Goal: Check status: Check status

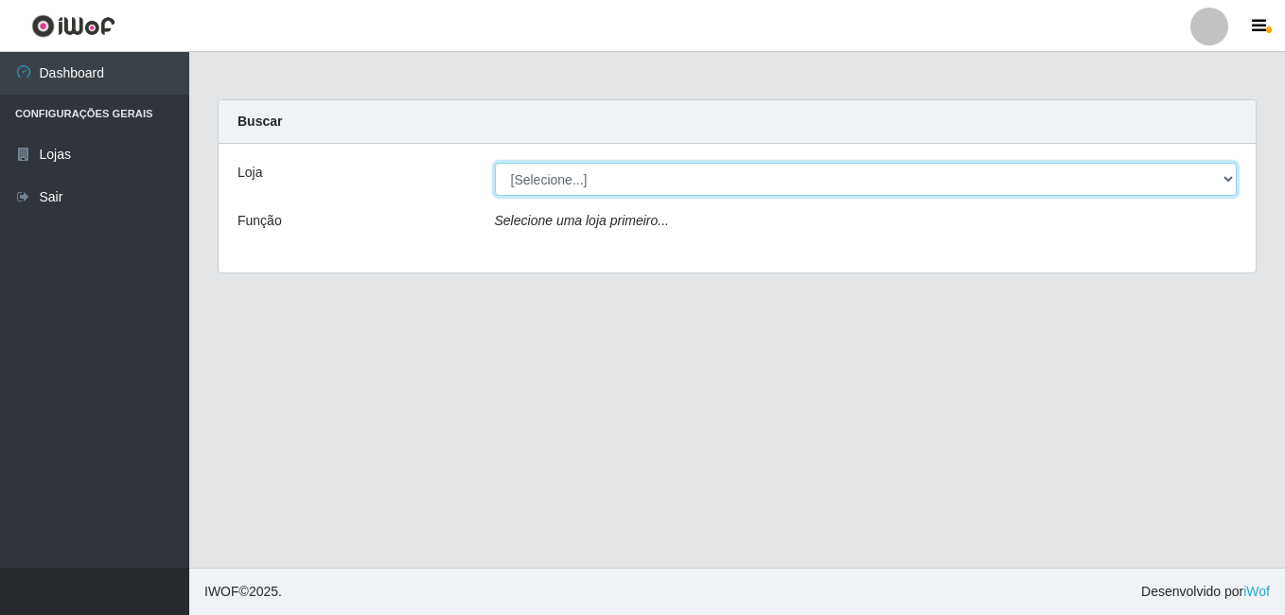
click at [624, 178] on select "[Selecione...] Bemais Supermercados - Cruz das Armas" at bounding box center [866, 179] width 743 height 33
select select "412"
click at [495, 163] on select "[Selecione...] Bemais Supermercados - Cruz das Armas" at bounding box center [866, 179] width 743 height 33
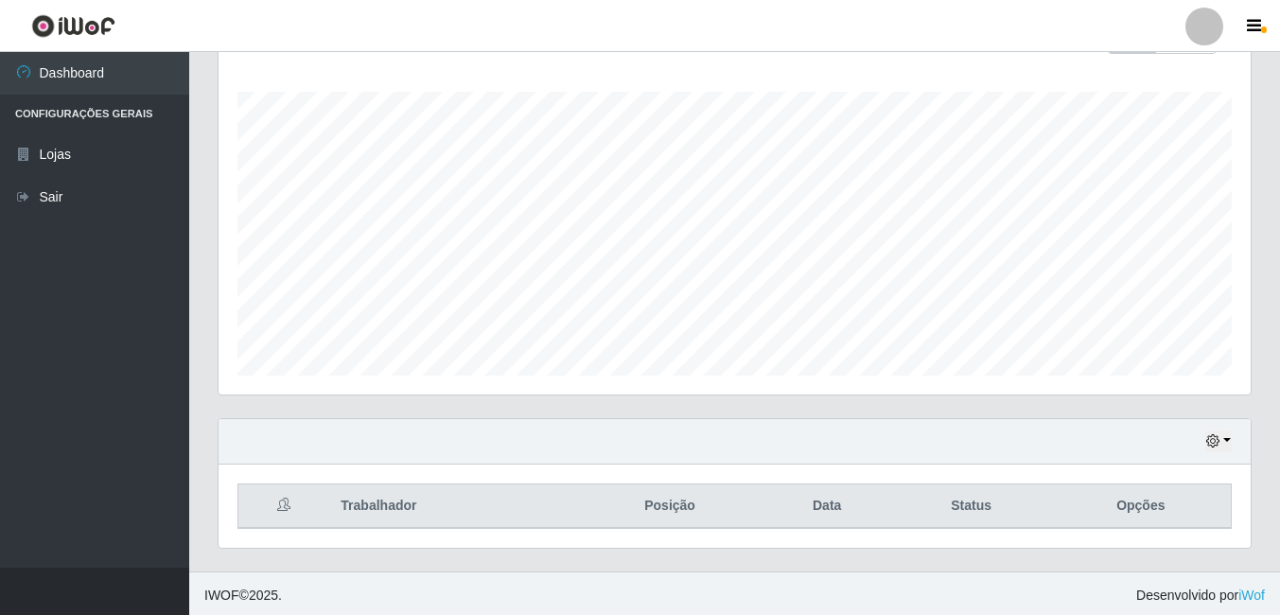
scroll to position [305, 0]
click at [1230, 436] on button "button" at bounding box center [1218, 438] width 26 height 22
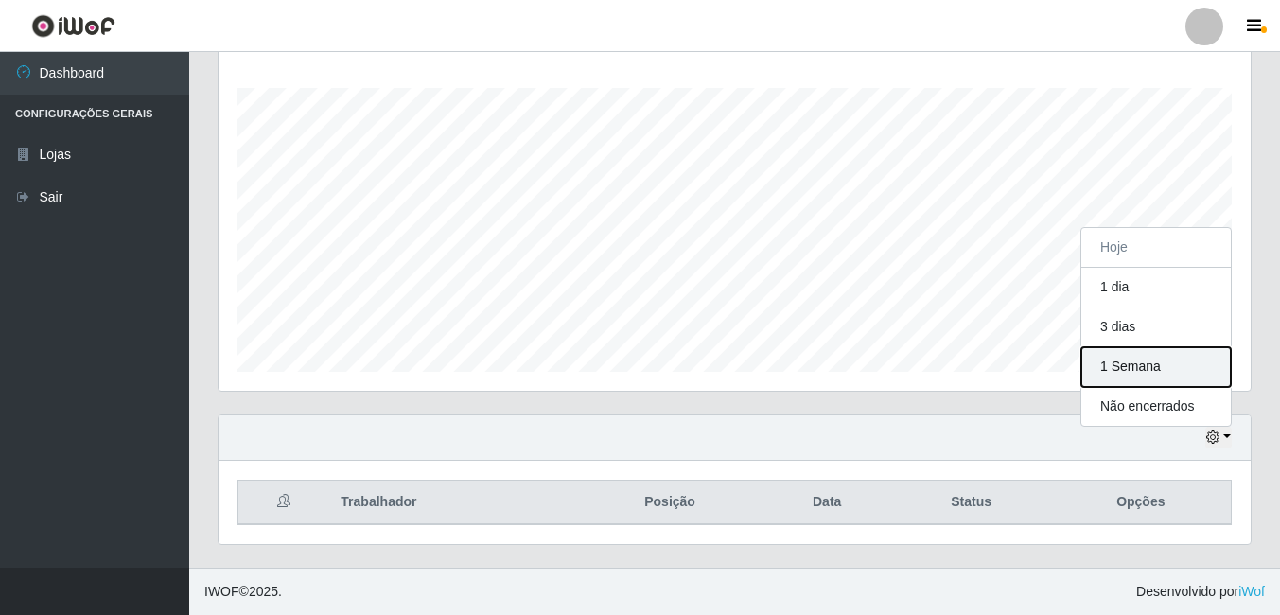
click at [1180, 367] on button "1 Semana" at bounding box center [1155, 367] width 149 height 40
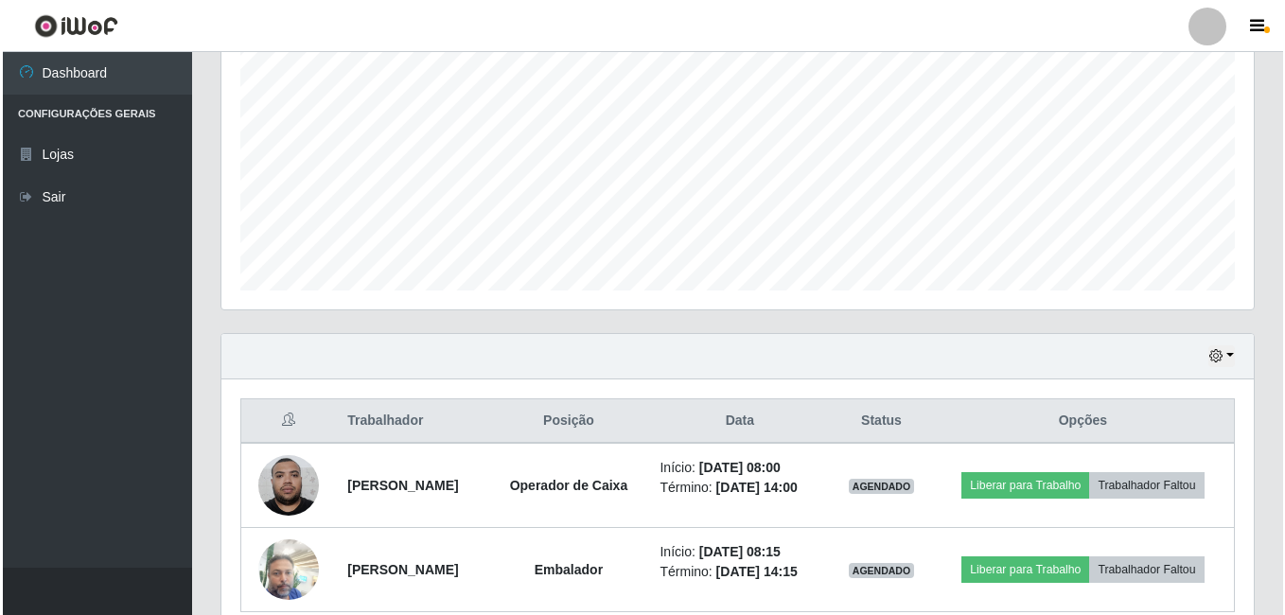
scroll to position [473, 0]
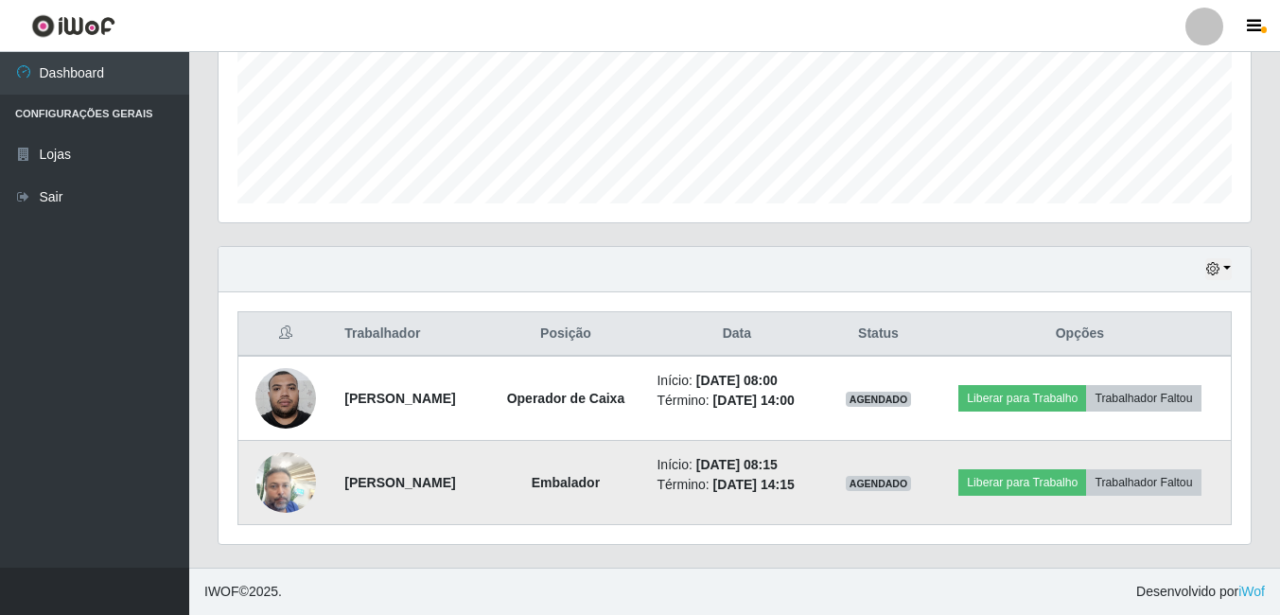
click at [268, 494] on img at bounding box center [285, 482] width 61 height 80
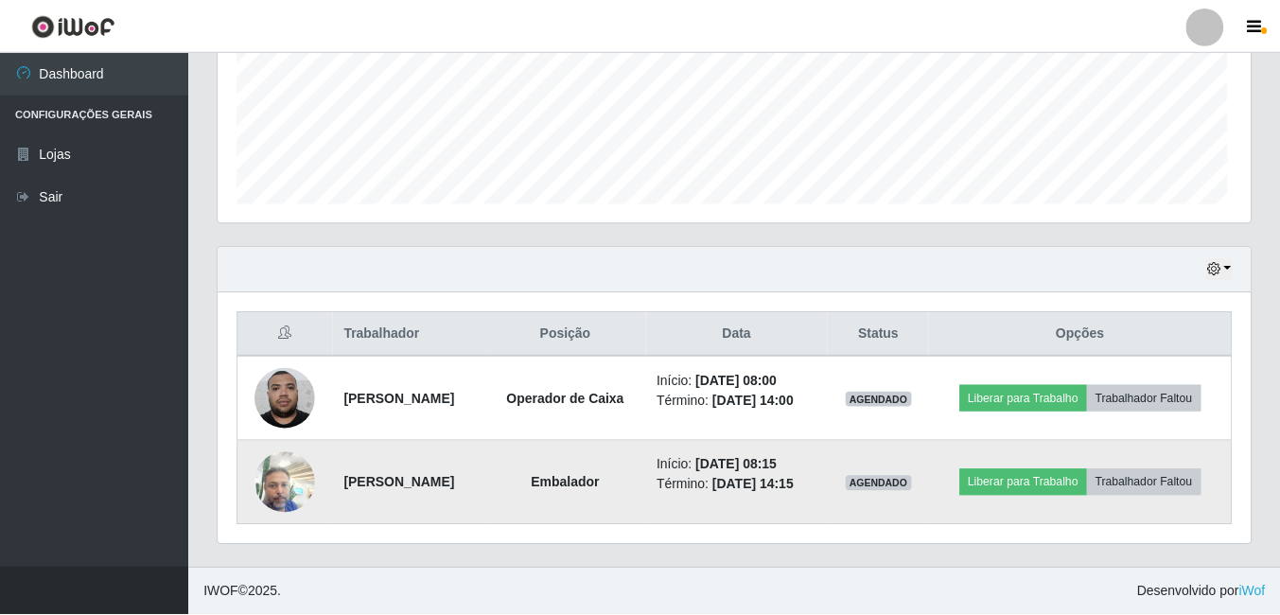
scroll to position [393, 1023]
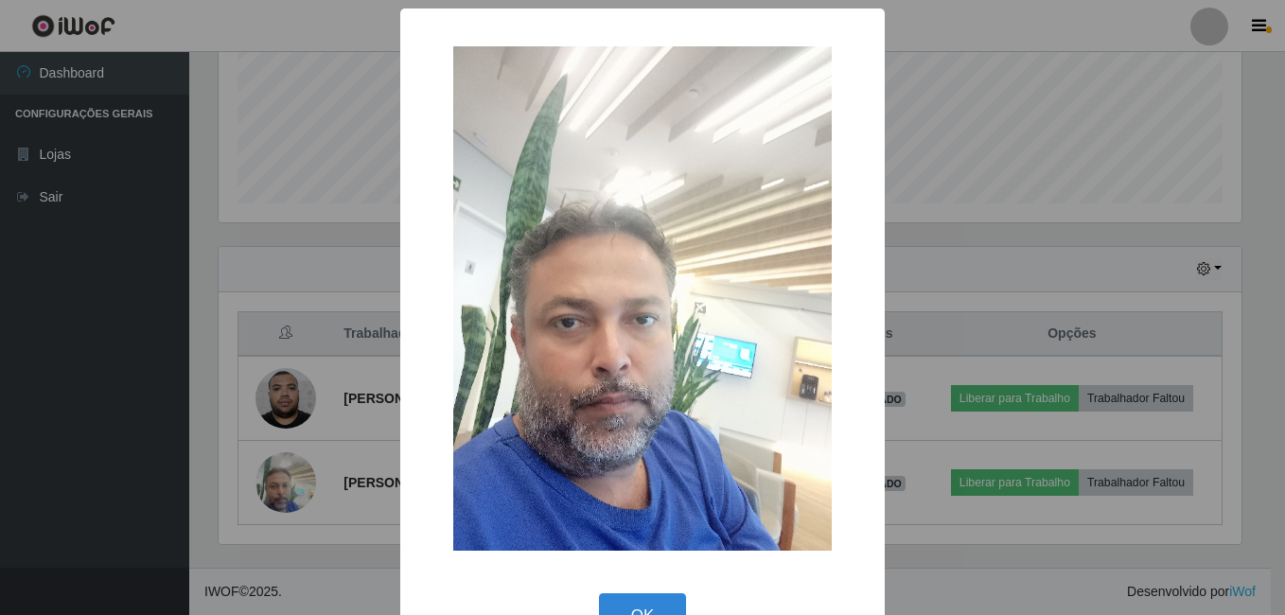
click at [330, 549] on div "× OK Cancel" at bounding box center [642, 307] width 1285 height 615
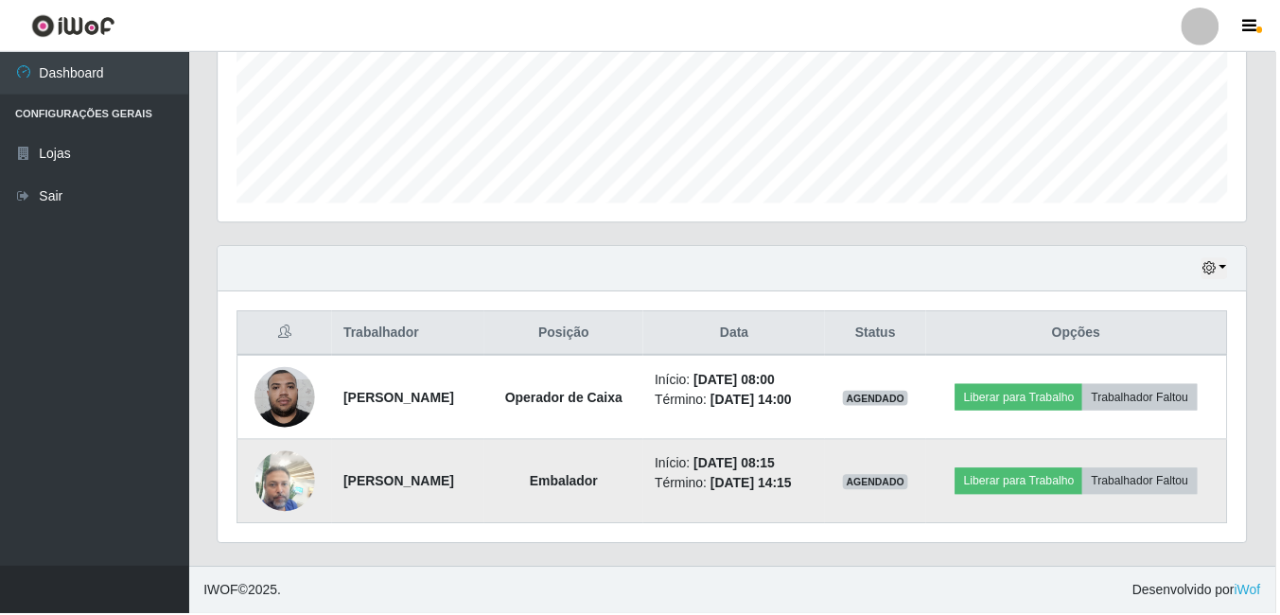
scroll to position [393, 1032]
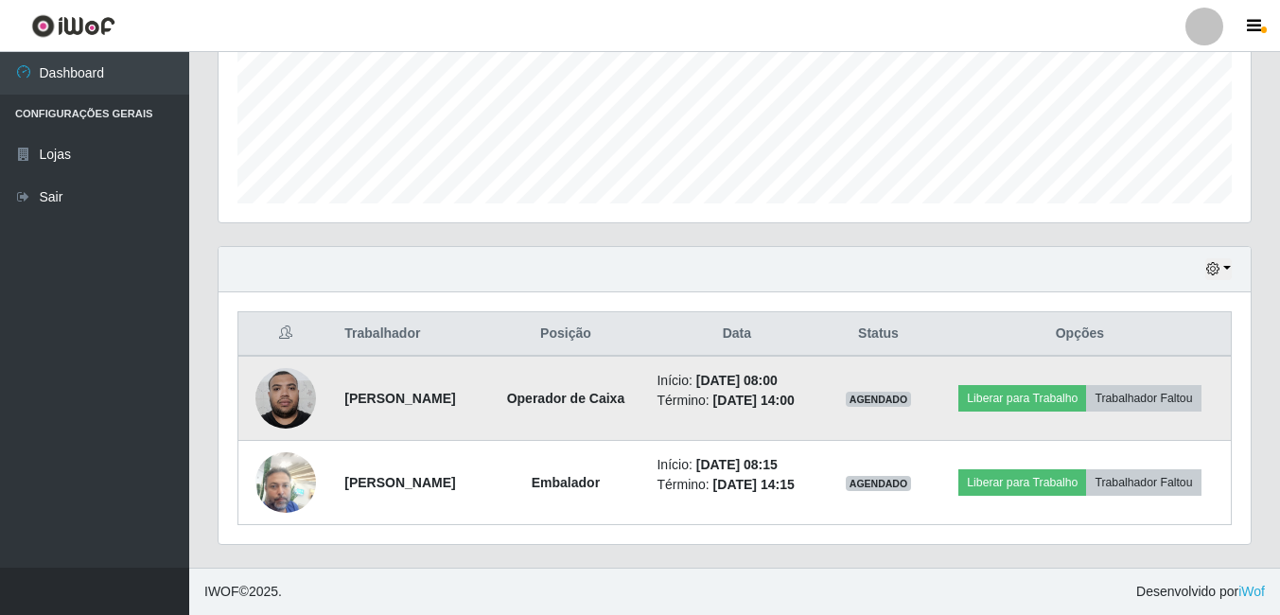
click at [266, 420] on img at bounding box center [285, 398] width 61 height 80
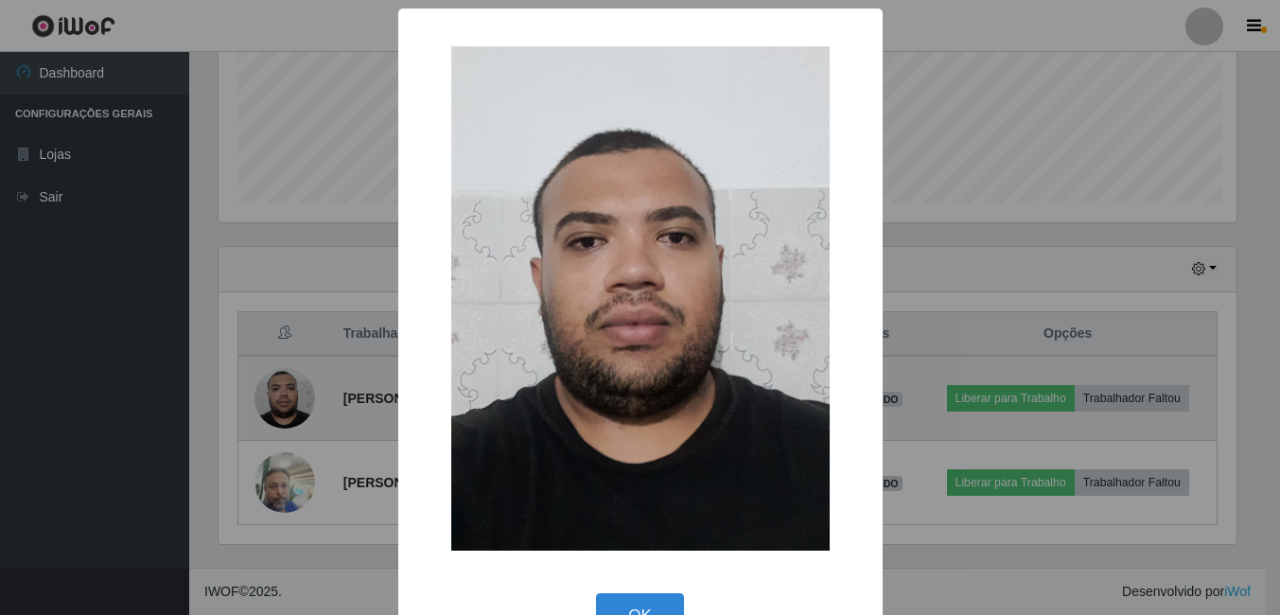
scroll to position [393, 1023]
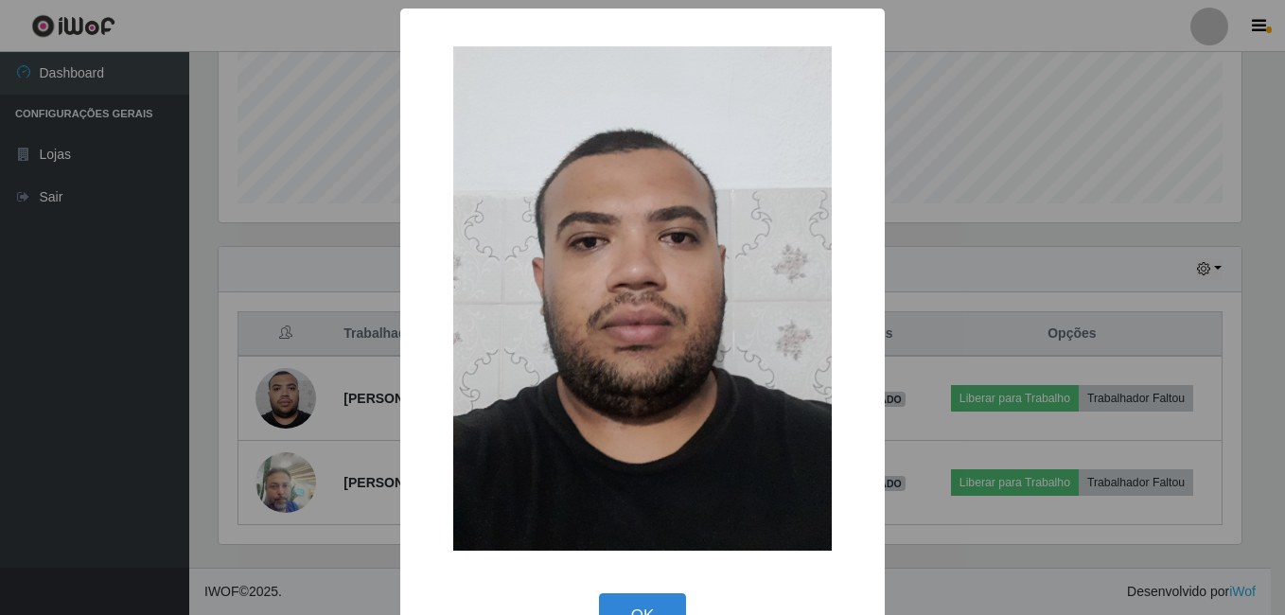
click at [289, 480] on div "× OK Cancel" at bounding box center [642, 307] width 1285 height 615
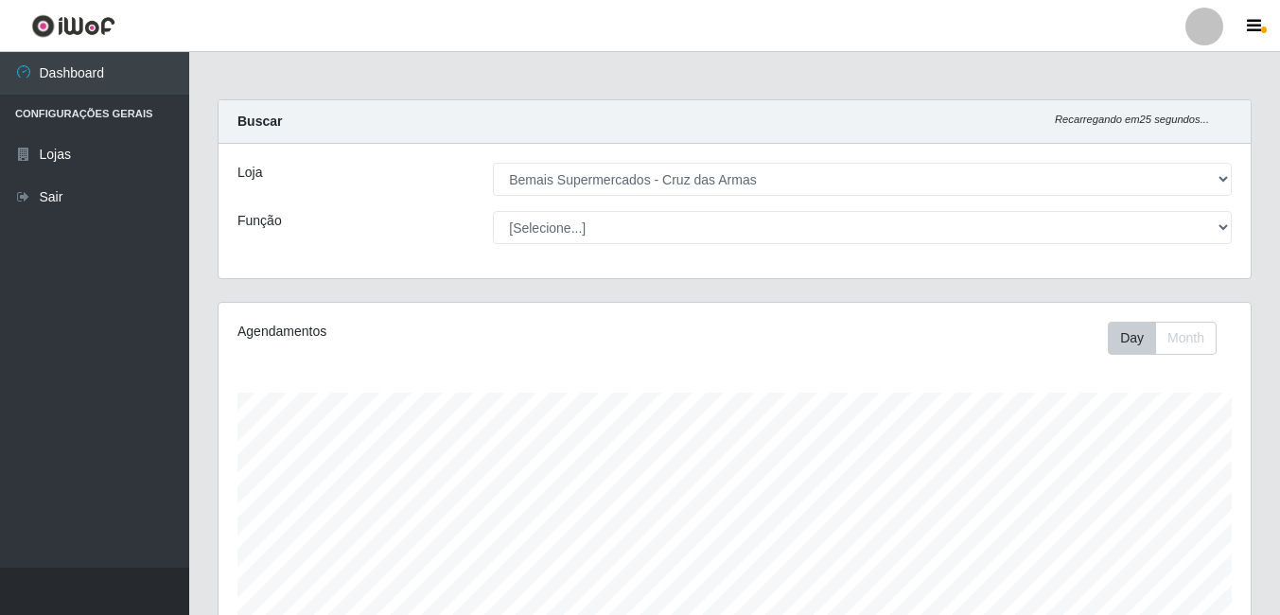
scroll to position [473, 0]
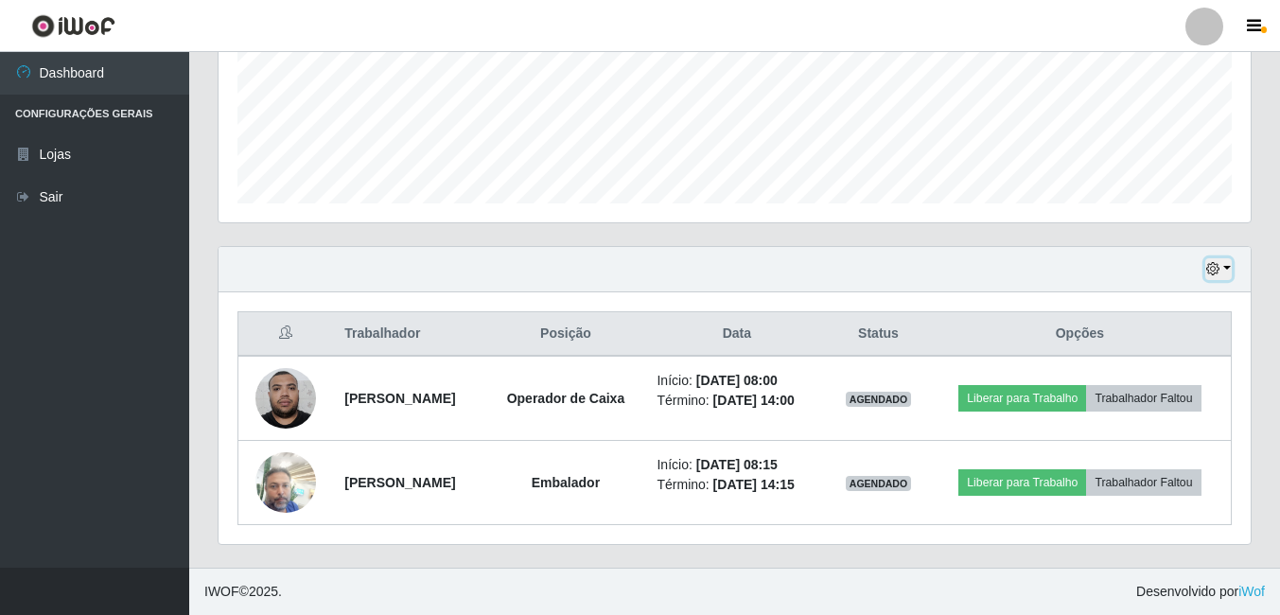
click at [1224, 268] on button "button" at bounding box center [1218, 269] width 26 height 22
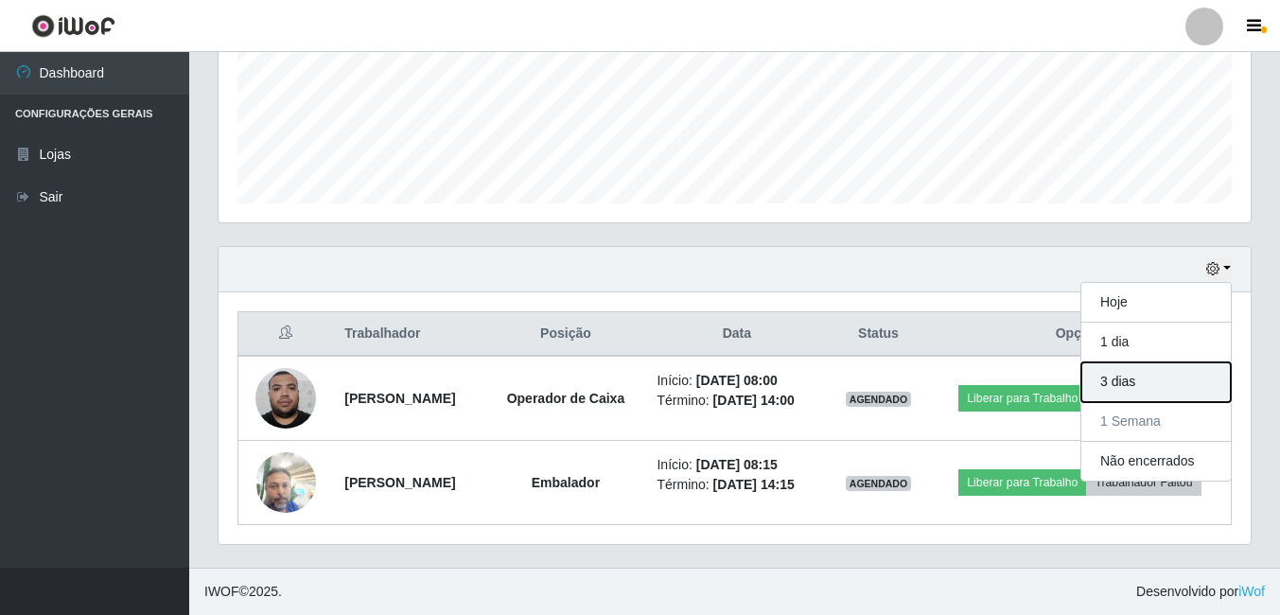
click at [1124, 378] on button "3 dias" at bounding box center [1155, 382] width 149 height 40
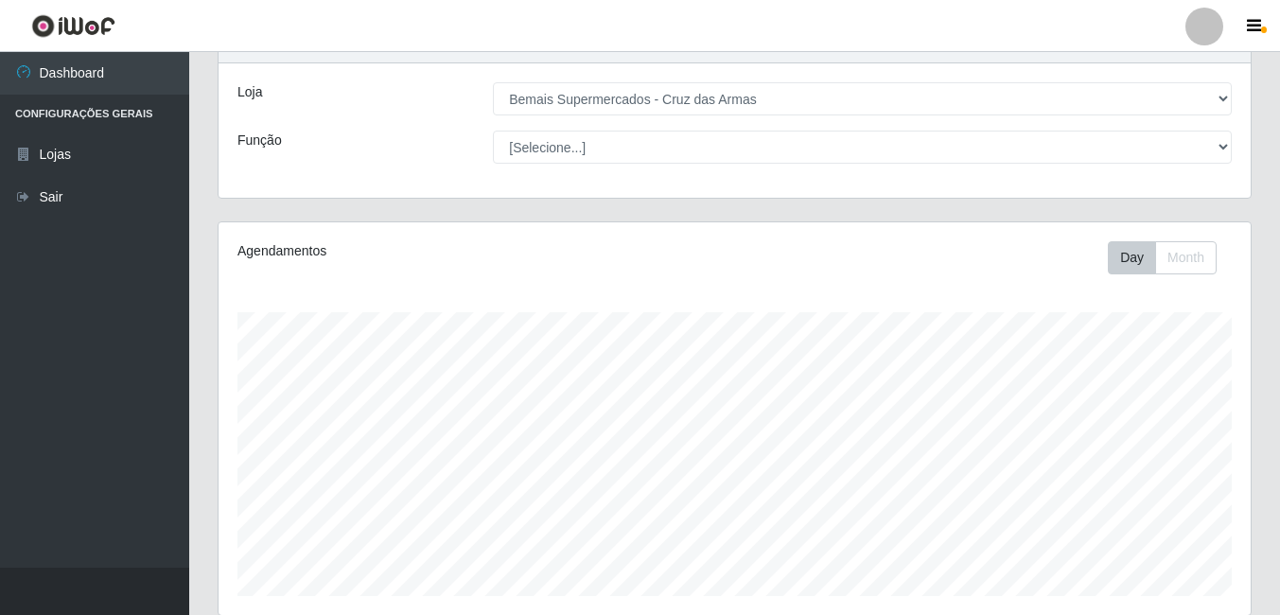
scroll to position [189, 0]
